Goal: Information Seeking & Learning: Learn about a topic

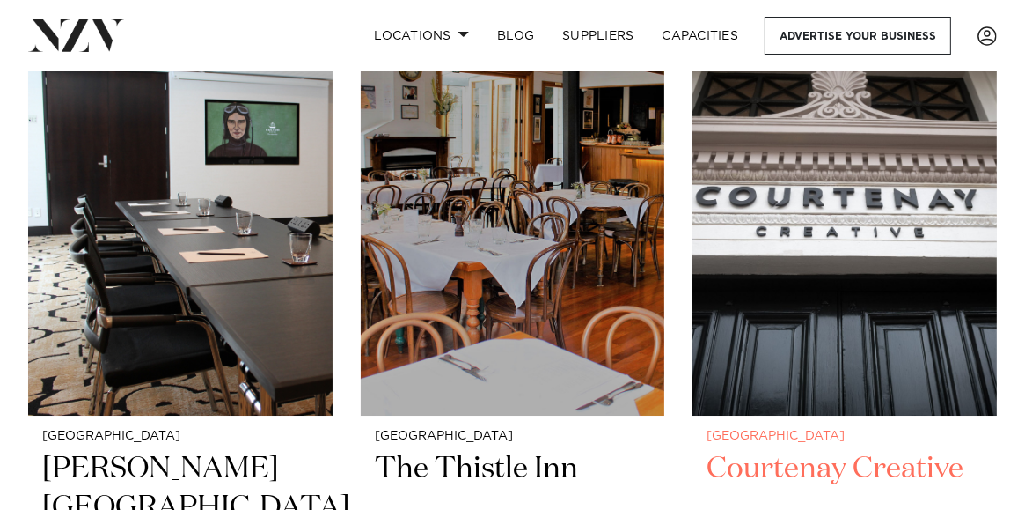
scroll to position [5281, 0]
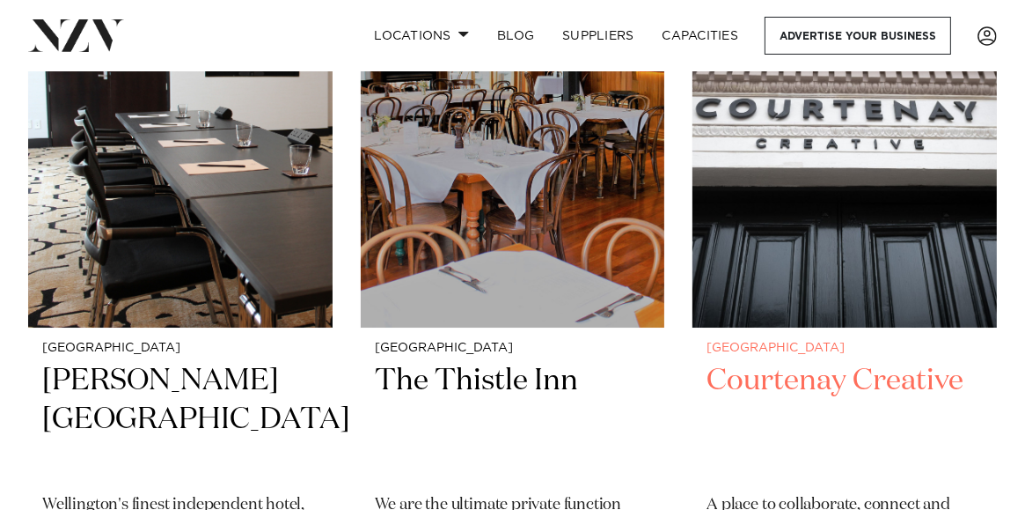
click at [832, 379] on h2 "Courtenay Creative" at bounding box center [845, 420] width 276 height 117
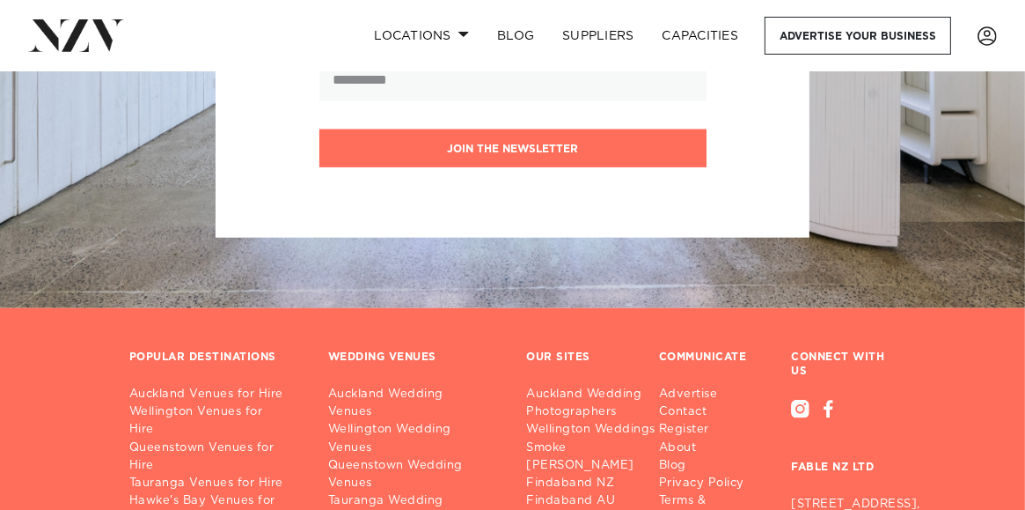
scroll to position [7433, 0]
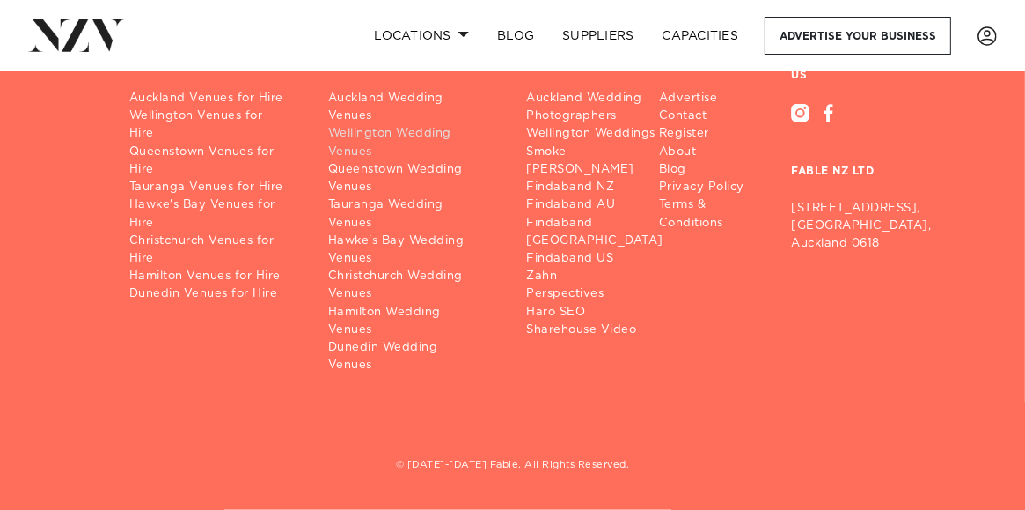
click at [407, 138] on link "Wellington Wedding Venues" at bounding box center [413, 142] width 171 height 35
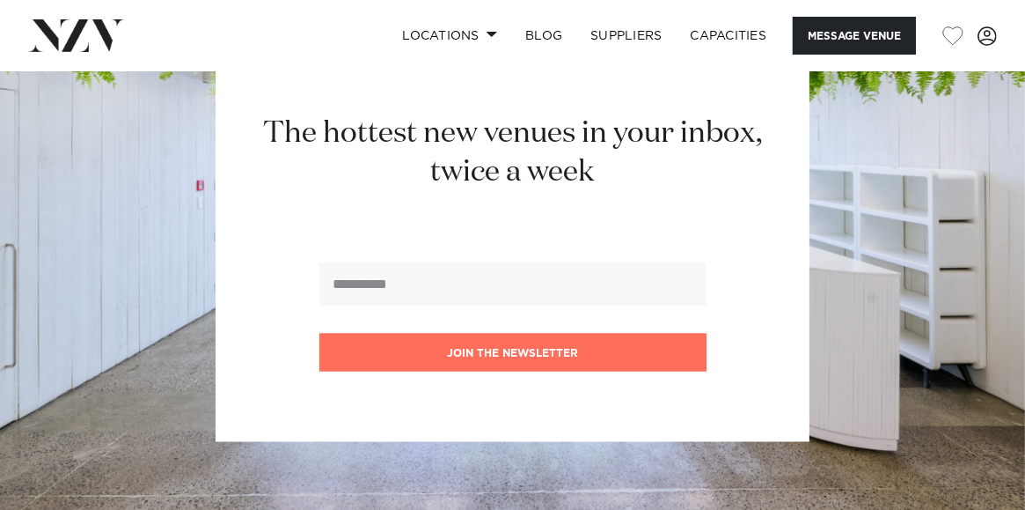
scroll to position [2905, 0]
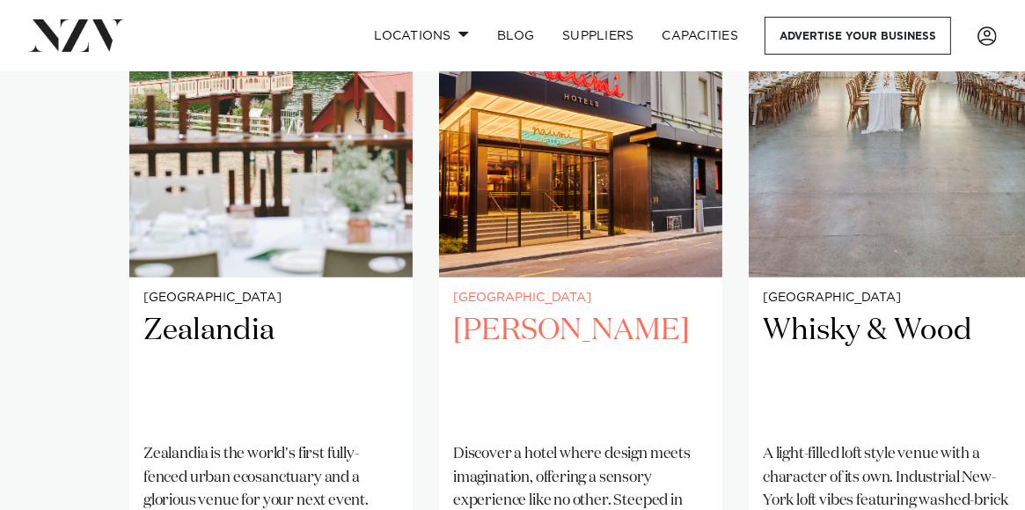
scroll to position [1408, 0]
